Goal: Transaction & Acquisition: Download file/media

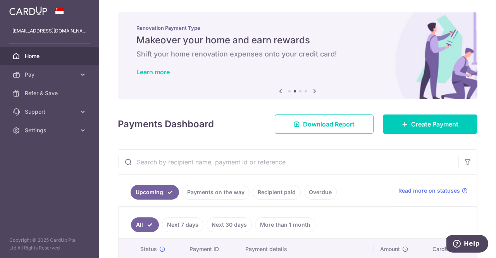
scroll to position [65, 0]
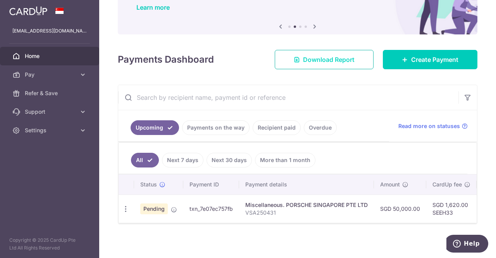
click at [336, 60] on span "Download Report" at bounding box center [329, 59] width 52 height 9
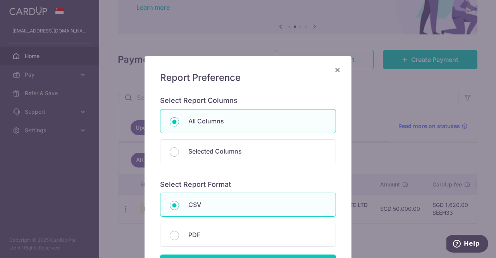
click at [305, 19] on div "Report Preference Select Report Columns All Columns Selected Columns Payment Id…" at bounding box center [248, 129] width 496 height 258
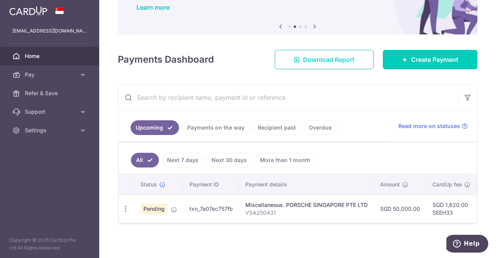
click at [336, 60] on span "Download Report" at bounding box center [329, 59] width 52 height 9
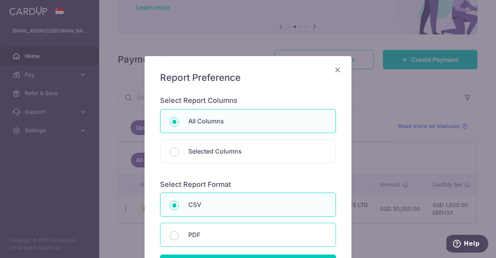
click at [191, 234] on p "PDF" at bounding box center [257, 235] width 138 height 9
click at [179, 234] on input "PDF" at bounding box center [174, 235] width 9 height 9
radio input "false"
radio input "true"
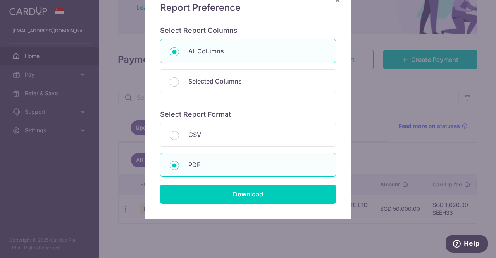
scroll to position [86, 0]
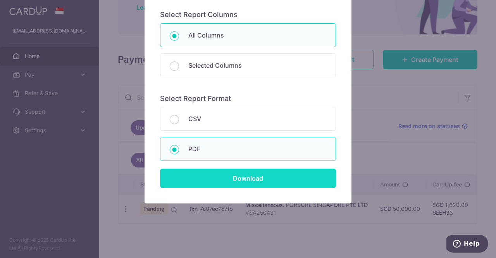
click at [233, 184] on input "Download" at bounding box center [248, 178] width 176 height 19
